Goal: Task Accomplishment & Management: Complete application form

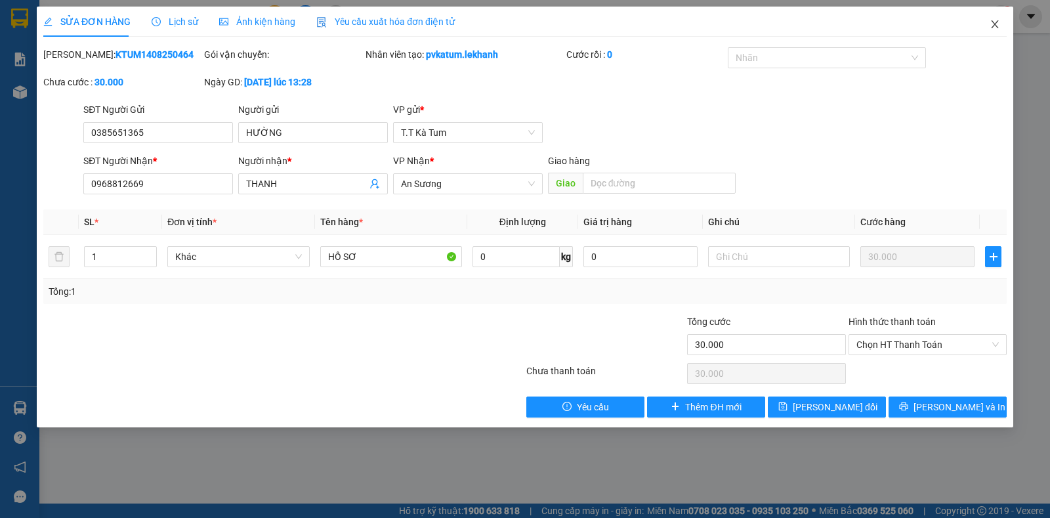
click at [999, 26] on icon "close" at bounding box center [995, 24] width 11 height 11
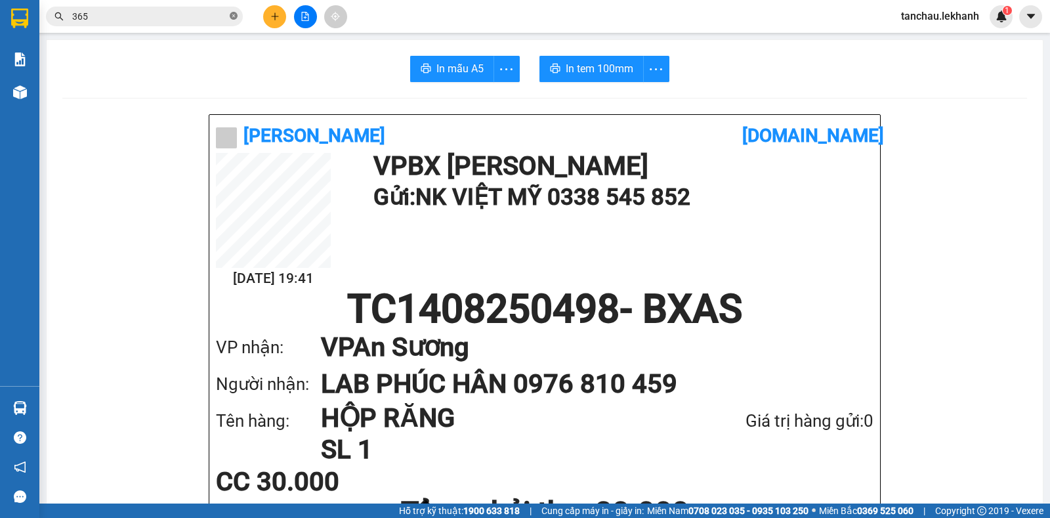
click at [236, 13] on icon "close-circle" at bounding box center [234, 16] width 8 height 8
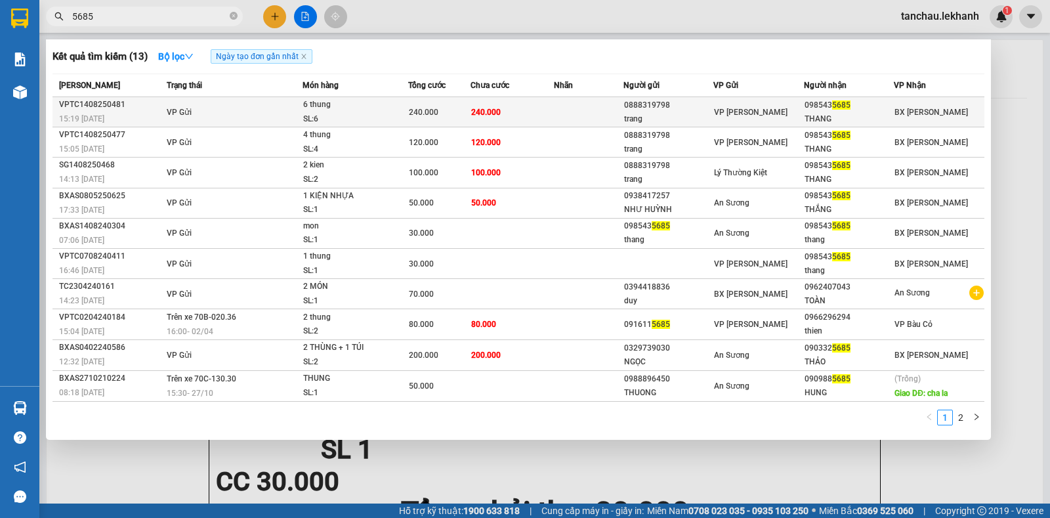
type input "5685"
click at [298, 105] on td "VP Gửi" at bounding box center [232, 112] width 139 height 30
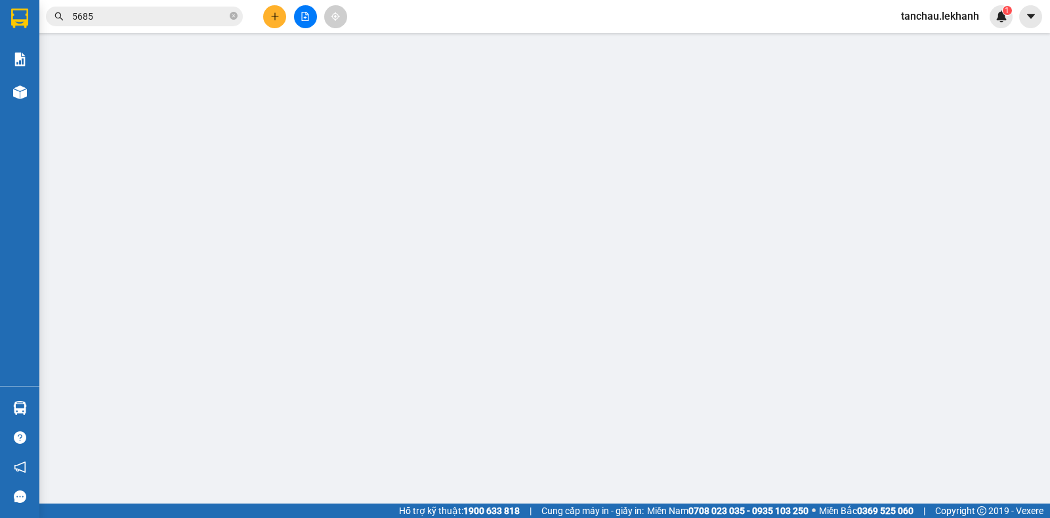
type input "0888319798"
type input "trang"
type input "0985435685"
type input "THANG"
type input "240.000"
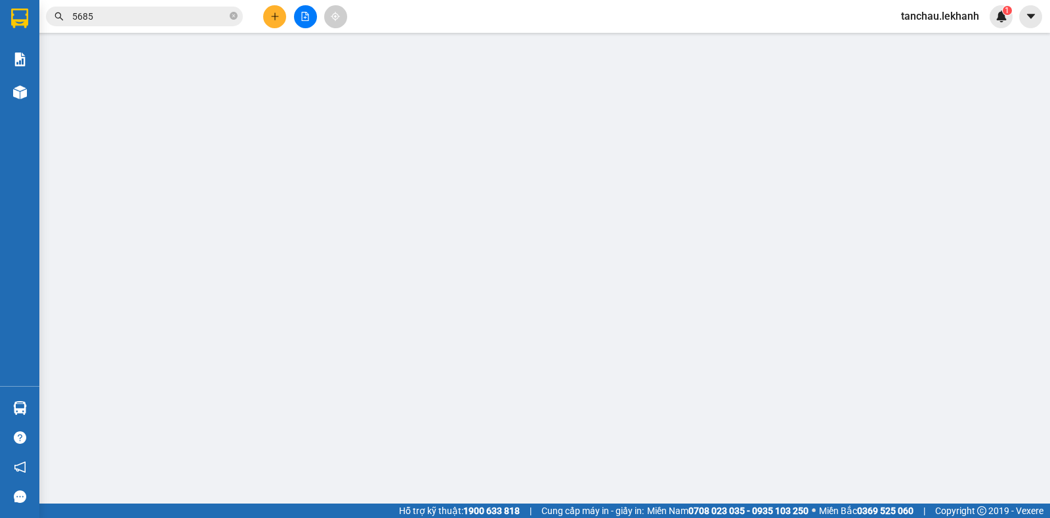
type input "240.000"
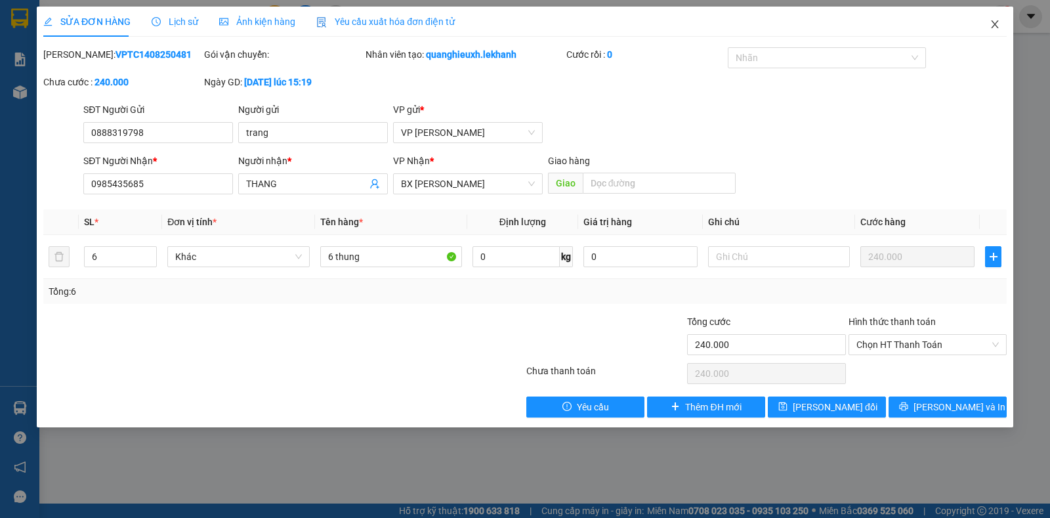
click at [995, 24] on icon "close" at bounding box center [994, 24] width 7 height 8
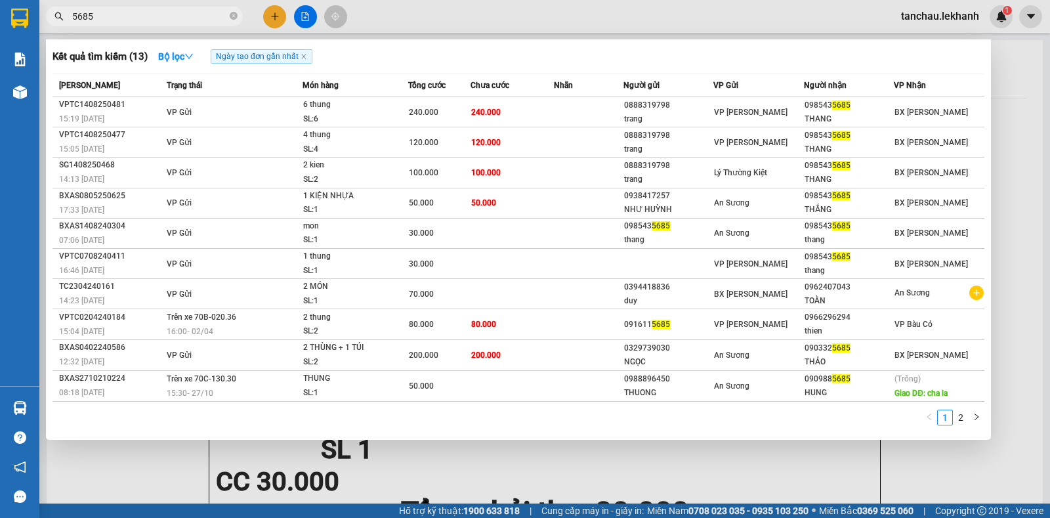
click at [167, 9] on input "5685" at bounding box center [149, 16] width 155 height 14
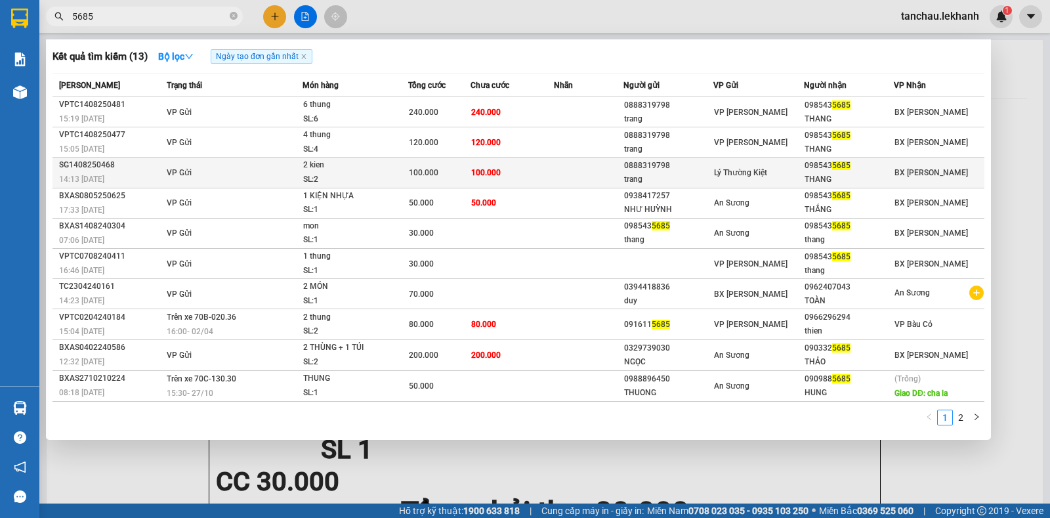
click at [370, 178] on div "SL: 2" at bounding box center [352, 180] width 98 height 14
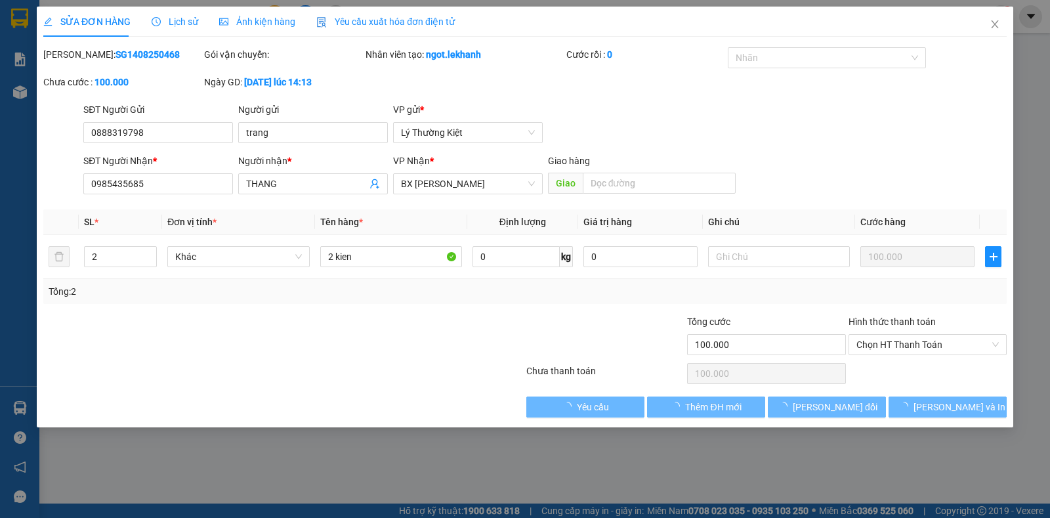
type input "0888319798"
type input "trang"
type input "0985435685"
type input "THANG"
type input "100.000"
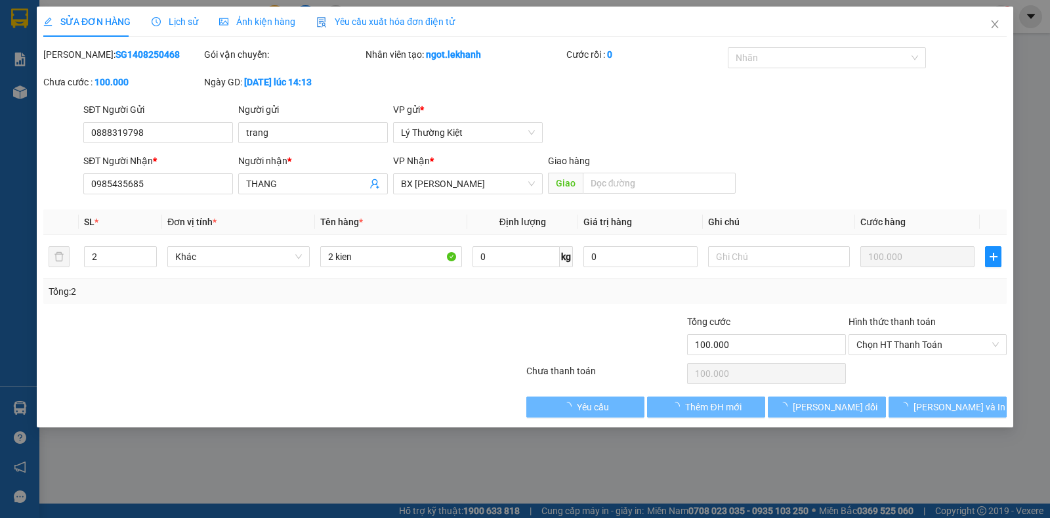
type input "100.000"
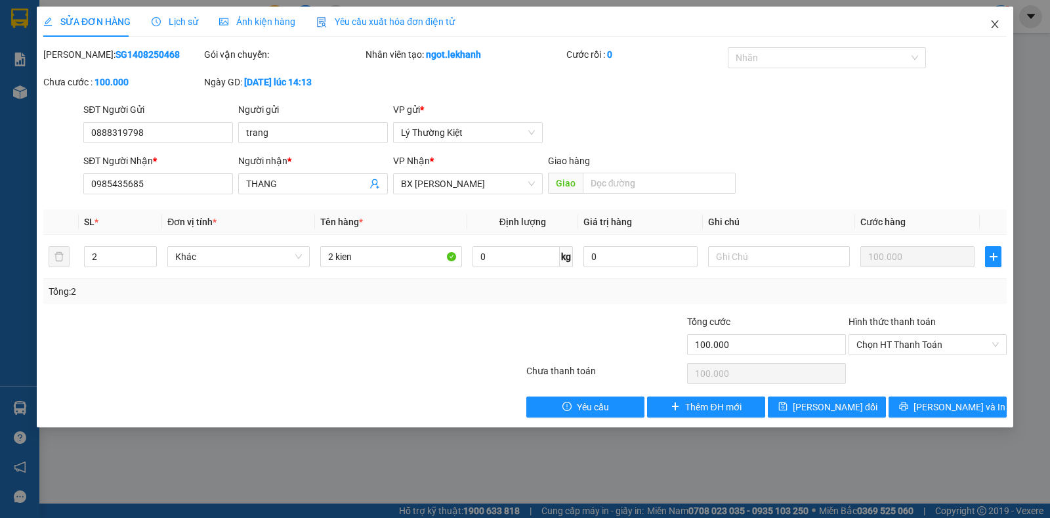
click at [1000, 18] on span "Close" at bounding box center [995, 25] width 37 height 37
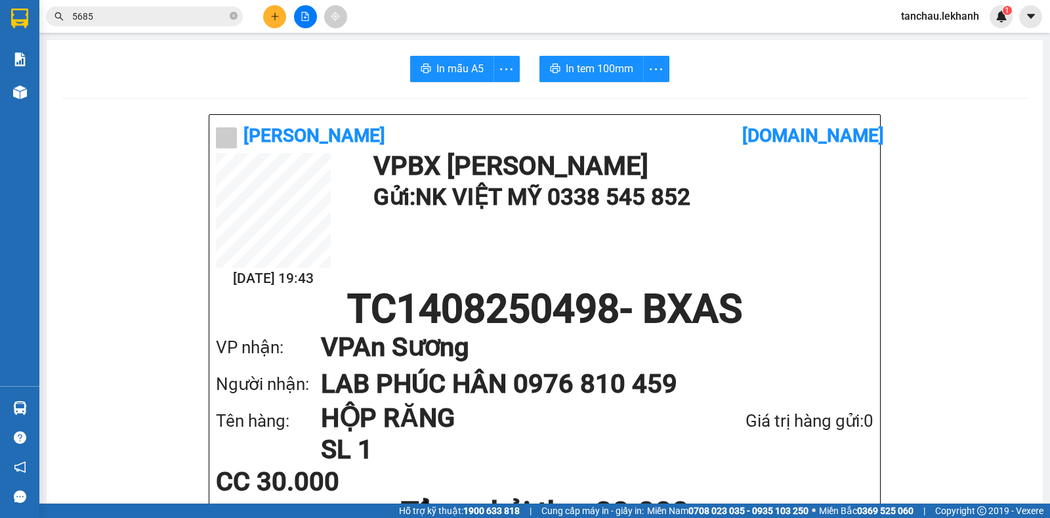
click at [196, 18] on input "5685" at bounding box center [149, 16] width 155 height 14
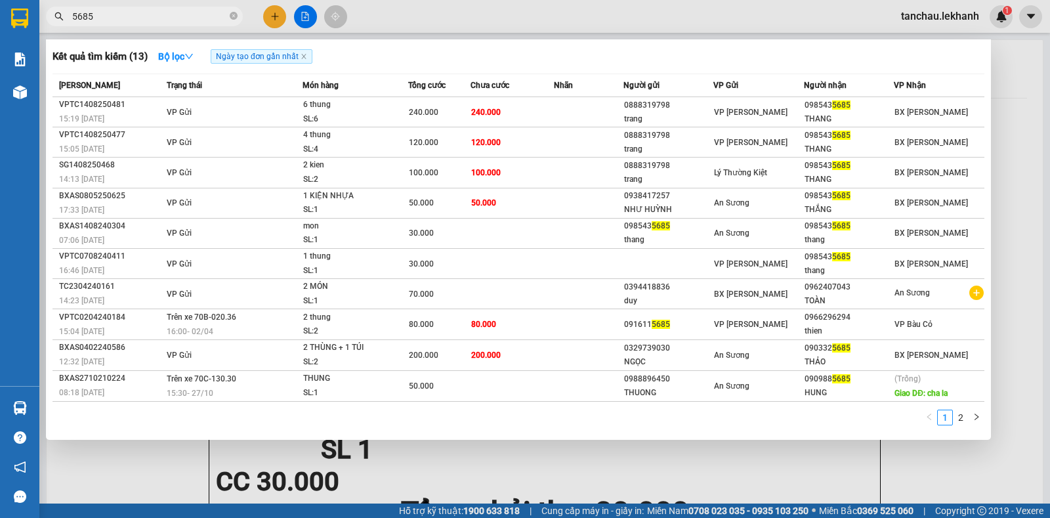
click at [275, 18] on div at bounding box center [525, 259] width 1050 height 518
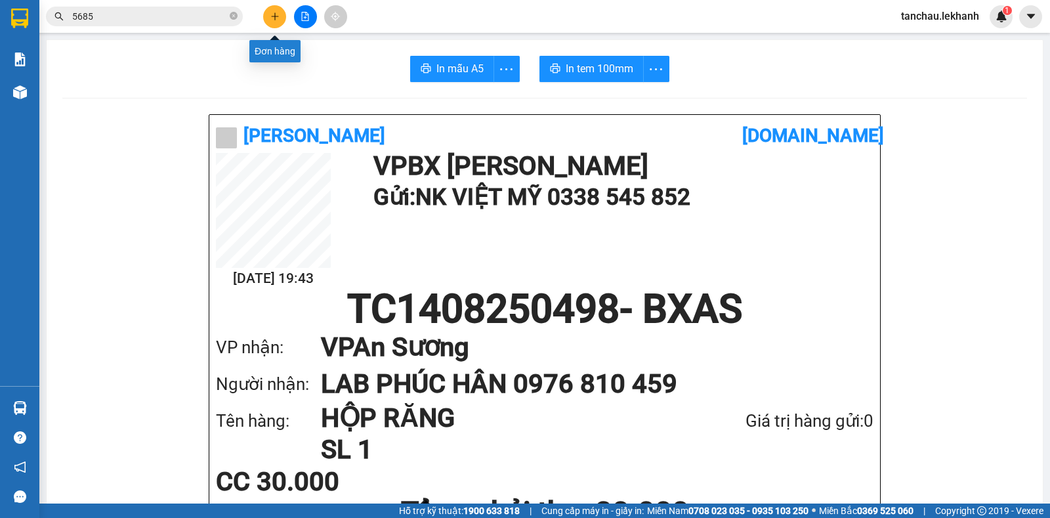
click at [274, 15] on icon "plus" at bounding box center [274, 16] width 9 height 9
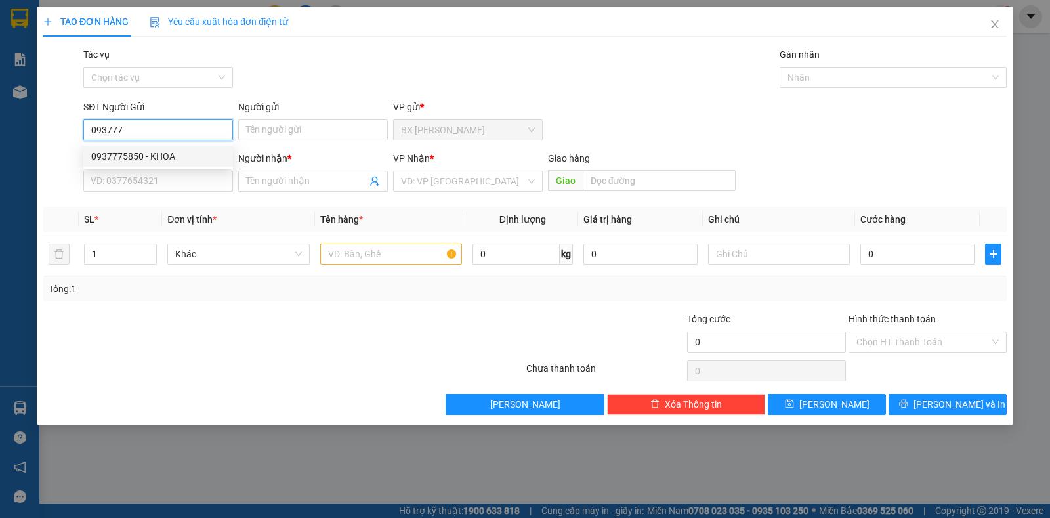
click at [174, 158] on div "0937775850 - KHOA" at bounding box center [158, 156] width 134 height 14
type input "0937775850"
type input "KHOA"
type input "0797530530"
type input "TRUỜNG"
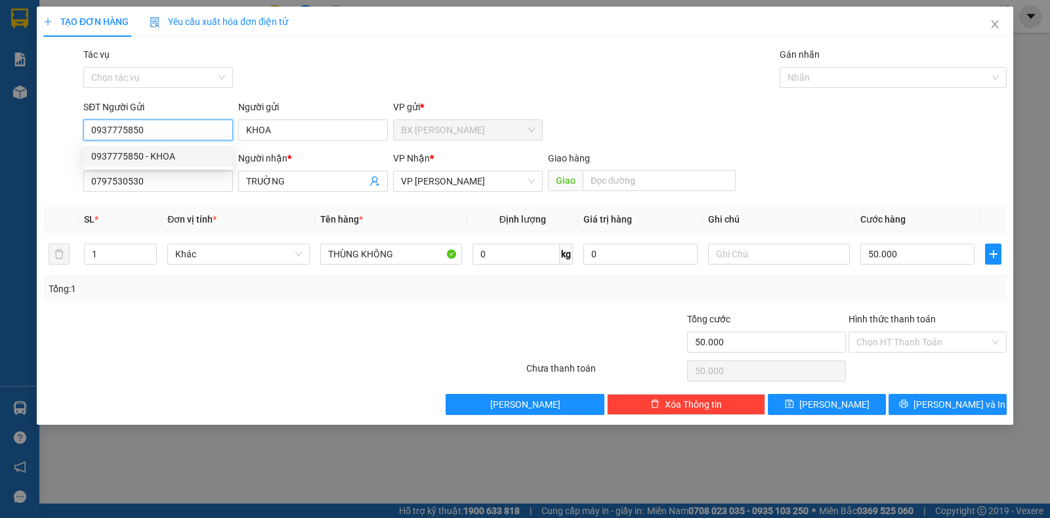
type input "50.000"
type input "0937775850"
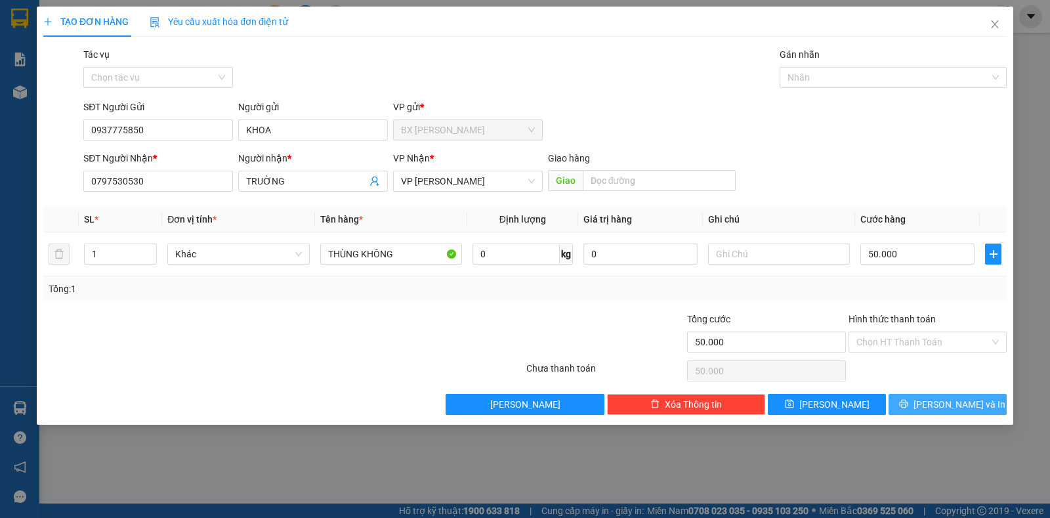
click at [920, 402] on button "[PERSON_NAME] và In" at bounding box center [948, 404] width 118 height 21
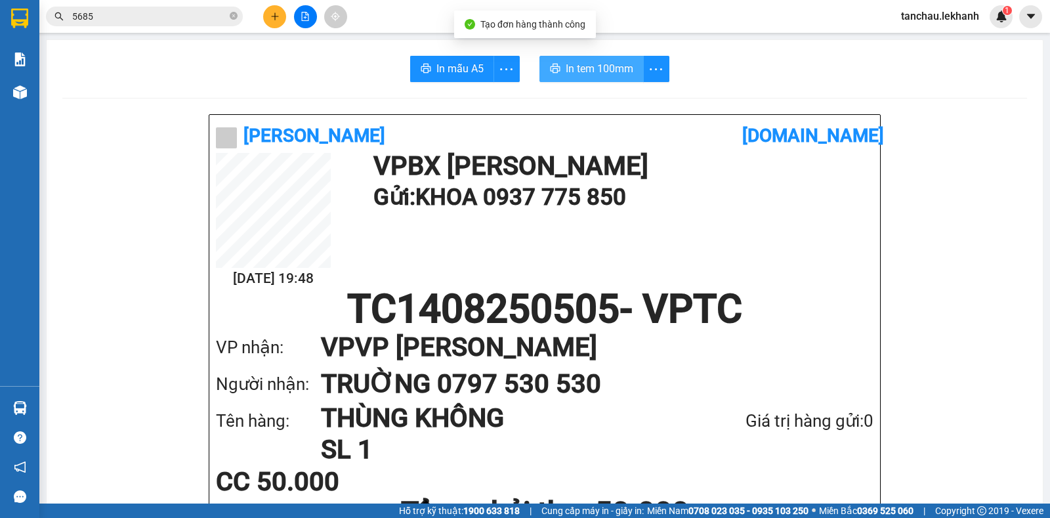
click at [605, 70] on span "In tem 100mm" at bounding box center [600, 68] width 68 height 16
drag, startPoint x: 234, startPoint y: 20, endPoint x: 225, endPoint y: 18, distance: 8.6
click at [234, 20] on icon "close-circle" at bounding box center [234, 16] width 8 height 8
click at [169, 13] on input "text" at bounding box center [149, 16] width 155 height 14
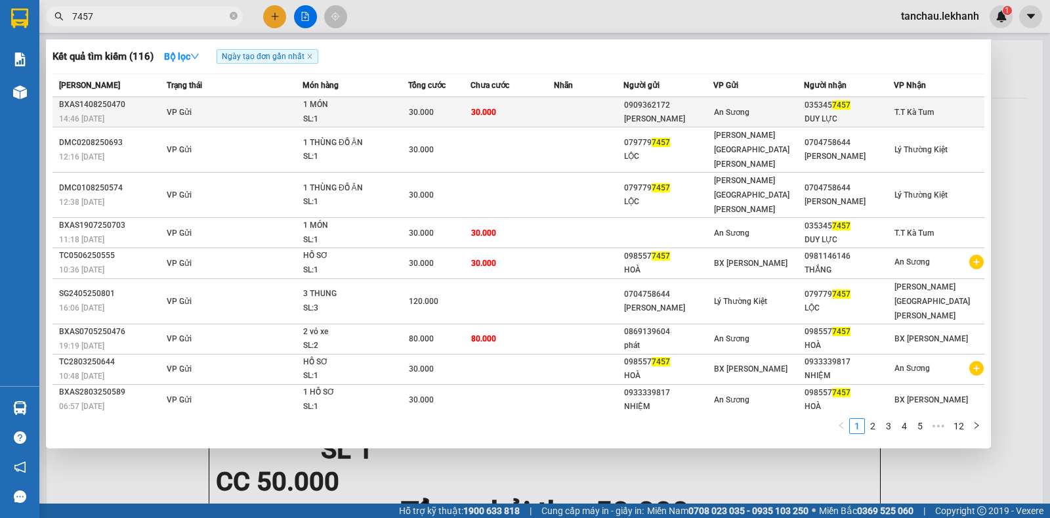
type input "7457"
click at [226, 108] on td "VP Gửi" at bounding box center [232, 112] width 139 height 30
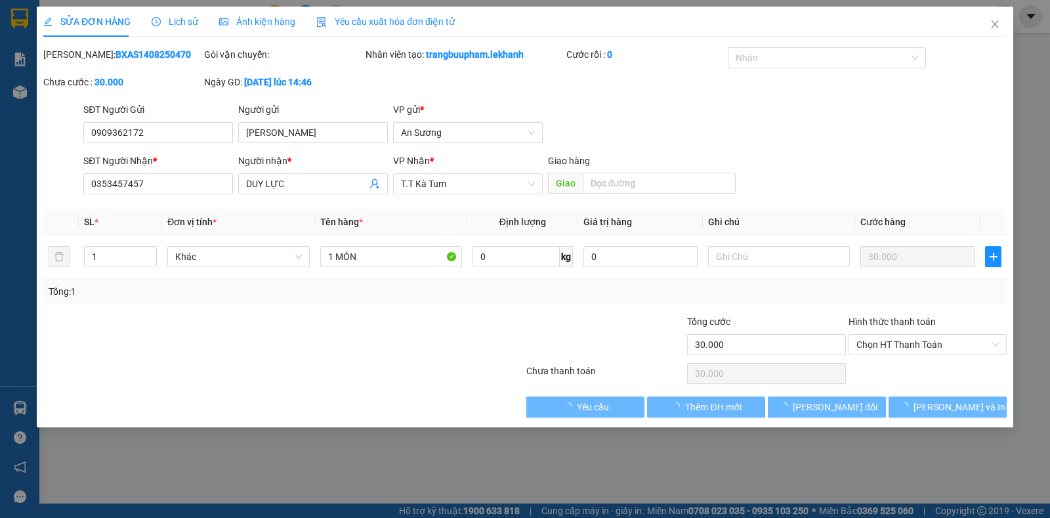
type input "0909362172"
type input "[PERSON_NAME]"
type input "0353457457"
type input "DUY LỰC"
type input "30.000"
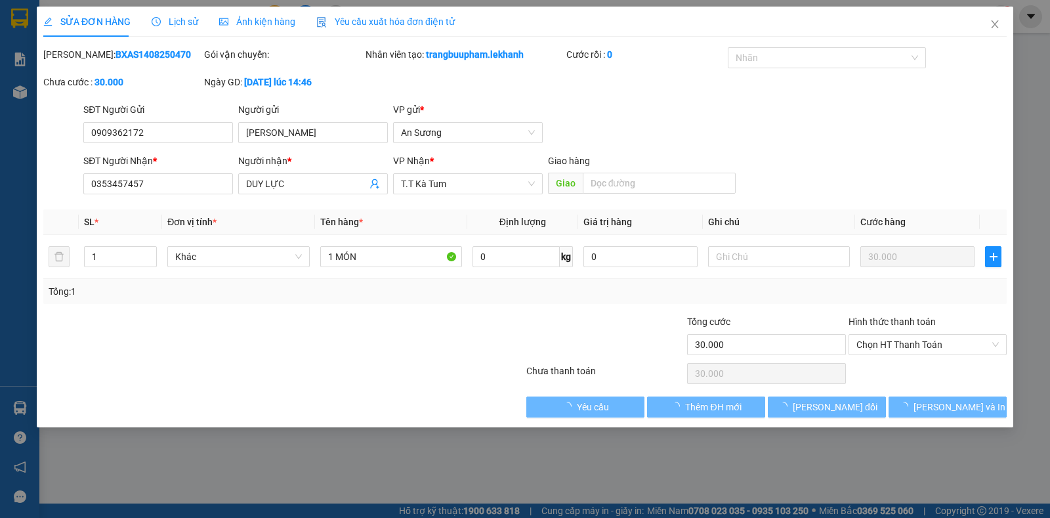
type input "30.000"
